Goal: Information Seeking & Learning: Learn about a topic

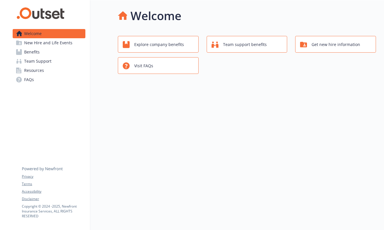
click at [52, 50] on link "Benefits" at bounding box center [49, 51] width 73 height 9
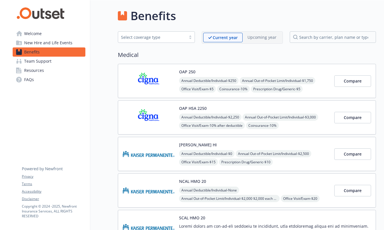
click at [37, 40] on span "New Hire and Life Events" at bounding box center [48, 42] width 48 height 9
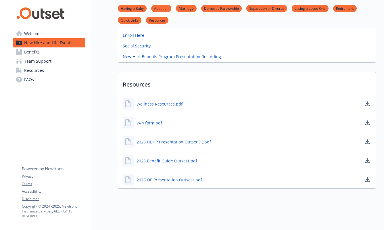
scroll to position [243, 0]
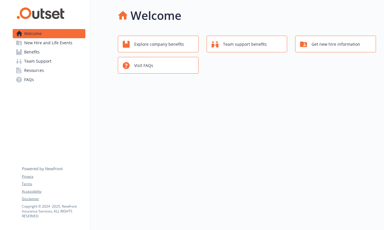
scroll to position [0, 0]
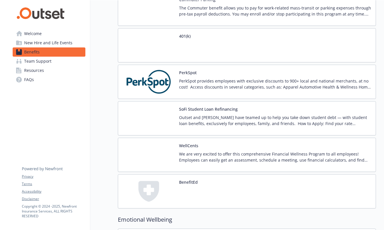
scroll to position [705, 0]
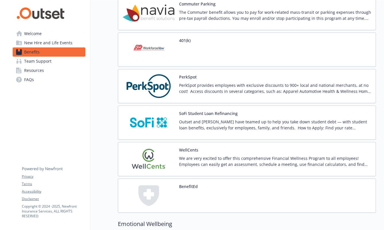
click at [194, 85] on p "PerkSpot provides employees with exclusive discounts to 900+ local and national…" at bounding box center [275, 88] width 192 height 12
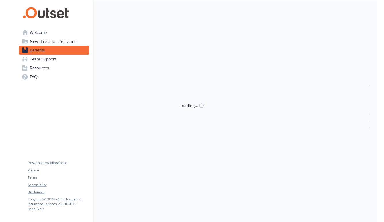
scroll to position [0, 0]
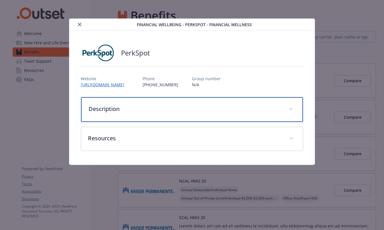
click at [129, 104] on div "Description" at bounding box center [192, 109] width 222 height 25
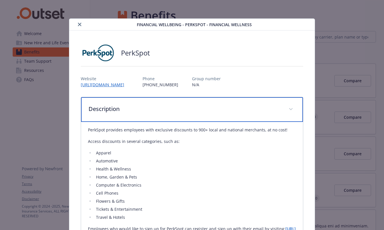
click at [129, 104] on div "Description" at bounding box center [192, 109] width 222 height 25
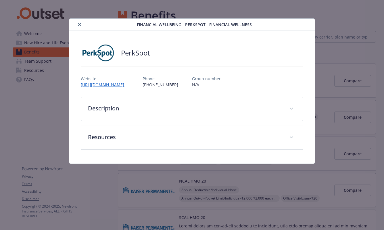
click at [122, 85] on link "[URL][DOMAIN_NAME]" at bounding box center [105, 84] width 48 height 5
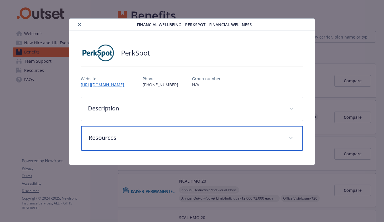
click at [160, 134] on p "Resources" at bounding box center [185, 138] width 193 height 9
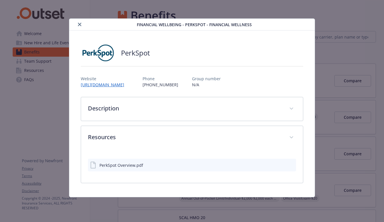
click at [133, 166] on div "PerkSpot Overview.pdf" at bounding box center [122, 165] width 44 height 6
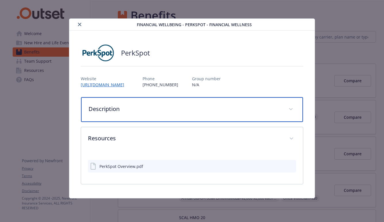
click at [152, 106] on p "Description" at bounding box center [185, 109] width 193 height 9
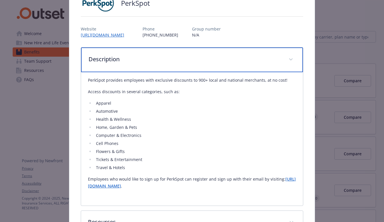
scroll to position [51, 0]
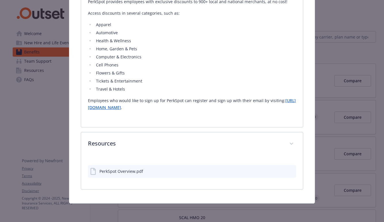
click at [133, 172] on div "PerkSpot Overview.pdf" at bounding box center [122, 171] width 44 height 6
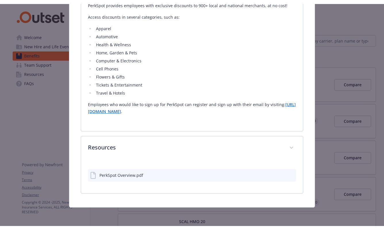
scroll to position [127, 0]
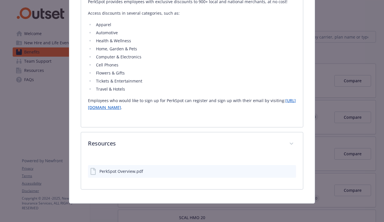
click at [293, 173] on icon "preview file" at bounding box center [291, 171] width 5 height 4
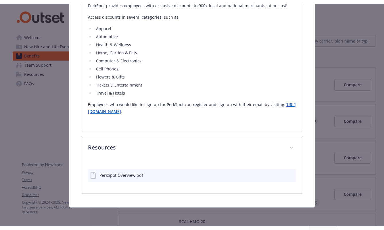
scroll to position [119, 0]
